Goal: Check status: Check status

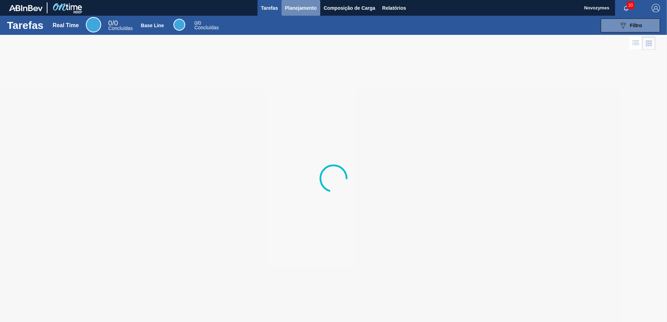
click at [300, 7] on span "Planejamento" at bounding box center [301, 8] width 32 height 8
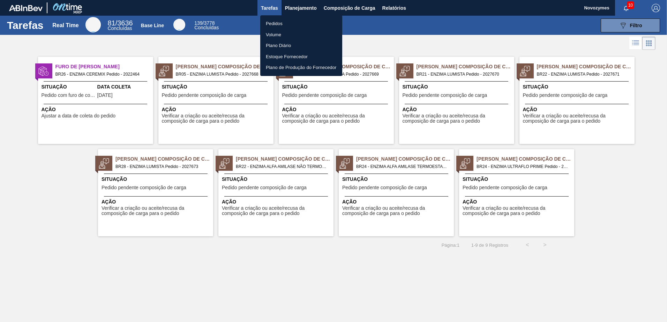
click at [280, 24] on li "Pedidos" at bounding box center [301, 23] width 82 height 11
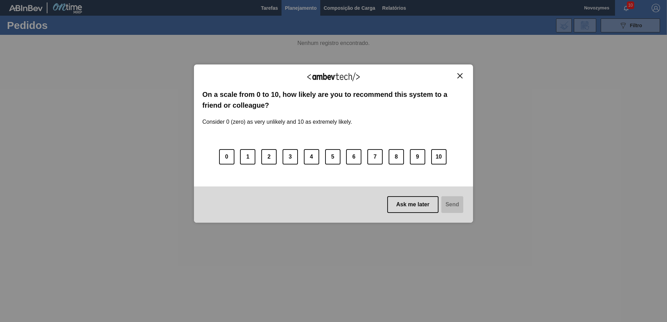
click at [463, 76] on button "Close" at bounding box center [459, 76] width 9 height 6
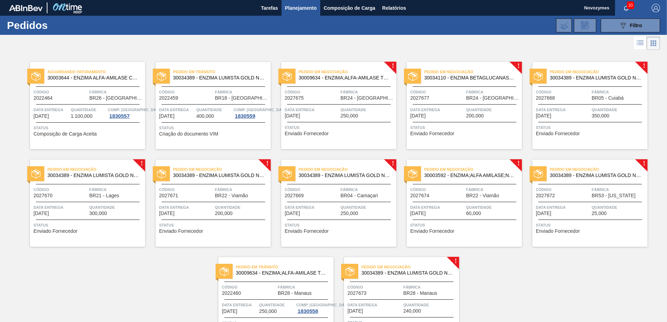
click at [602, 201] on div "Pedido em Negociação 30034389 - ENZIMA LUMISTA GOLD NOVONESIS 25KG Código 20276…" at bounding box center [589, 203] width 115 height 87
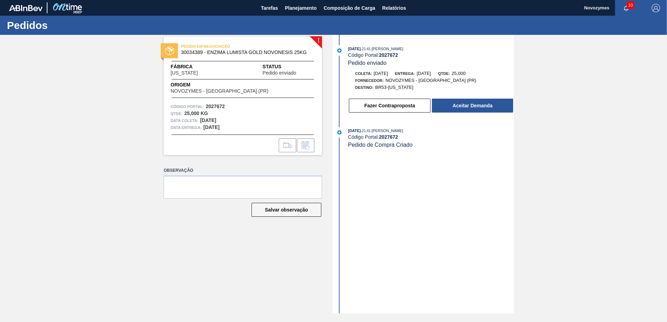
click at [212, 115] on div "Qtde : 25,000 KG" at bounding box center [243, 113] width 144 height 7
click at [223, 86] on span "Origem" at bounding box center [230, 84] width 118 height 7
click at [255, 56] on div "PEDIDO EM NEGOCIAÇÃO 30034389 - ENZIMA LUMISTA GOLD NOVONESIS 25KG" at bounding box center [243, 50] width 158 height 16
